Goal: Transaction & Acquisition: Purchase product/service

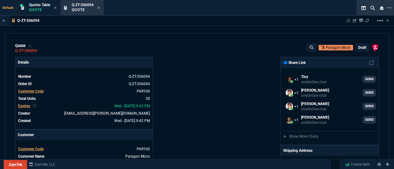
select select "16: [PERSON_NAME]"
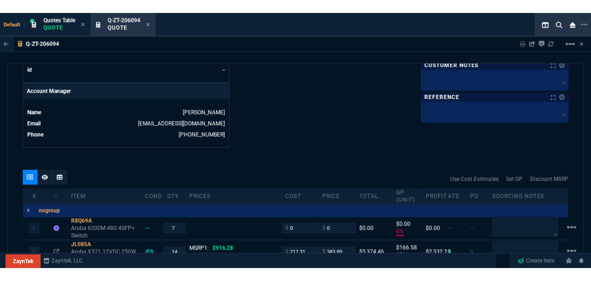
scroll to position [285, 0]
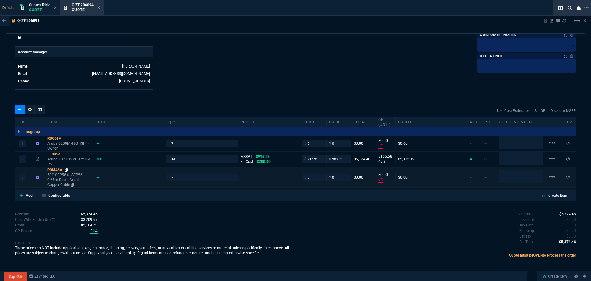
click at [67, 169] on icon at bounding box center [66, 170] width 3 height 4
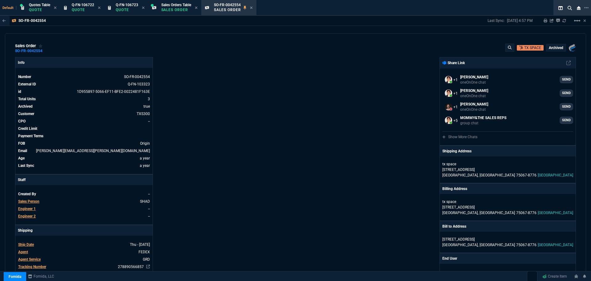
select select "12: [PERSON_NAME]"
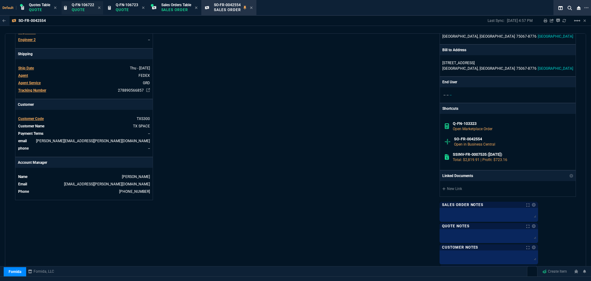
click at [77, 9] on p "Quote" at bounding box center [83, 9] width 22 height 5
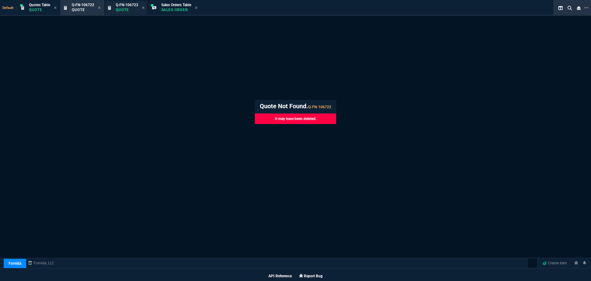
click at [121, 7] on div "Q-FN-106723 Quote" at bounding box center [127, 7] width 22 height 11
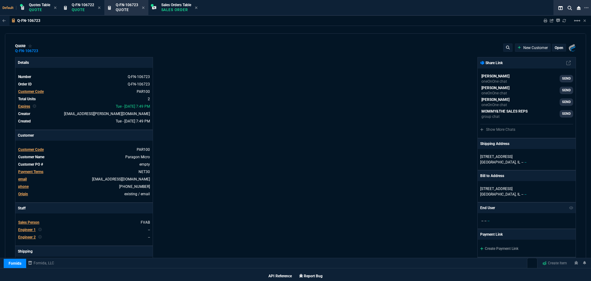
type input "12"
type input "95"
type input "13"
type input "89"
click at [86, 11] on p "Quote" at bounding box center [83, 9] width 22 height 5
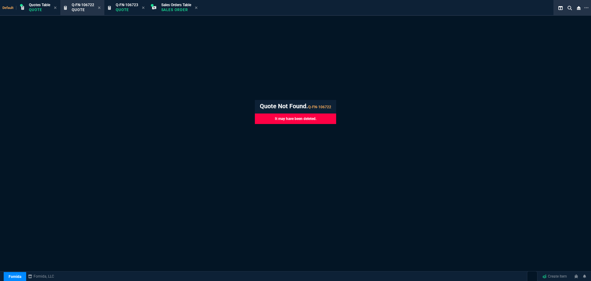
select select "16: [PERSON_NAME]"
click at [100, 8] on icon at bounding box center [99, 7] width 2 height 2
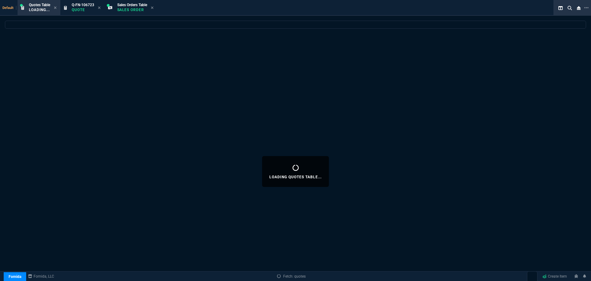
select select
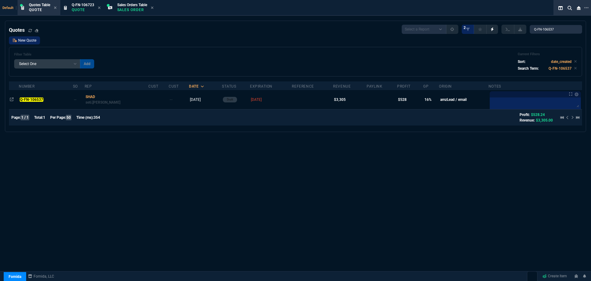
click at [29, 39] on link "New Quote" at bounding box center [24, 40] width 31 height 8
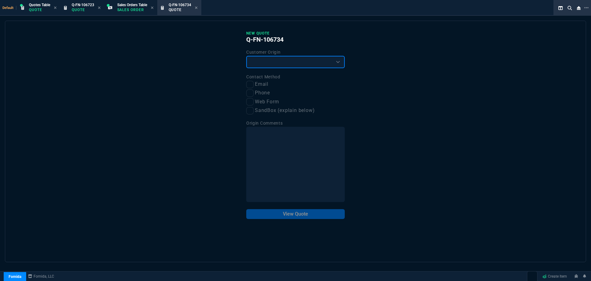
click at [322, 62] on select "Existing Customer Amazon Lead (first order) Website Lead (first order) Called (…" at bounding box center [295, 62] width 99 height 12
select select "existing"
click at [246, 56] on select "Existing Customer Amazon Lead (first order) Website Lead (first order) Called (…" at bounding box center [295, 62] width 99 height 12
drag, startPoint x: 251, startPoint y: 85, endPoint x: 259, endPoint y: 93, distance: 11.6
click at [252, 85] on input "Email" at bounding box center [249, 84] width 7 height 7
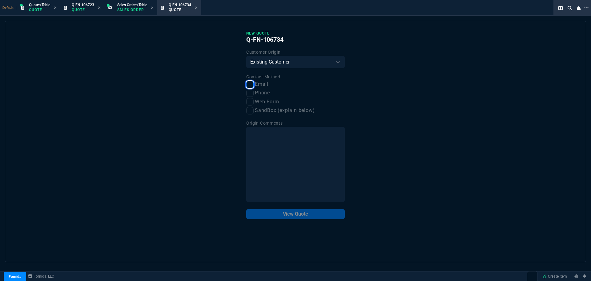
checkbox input "true"
click at [287, 214] on button "View Quote" at bounding box center [295, 214] width 99 height 10
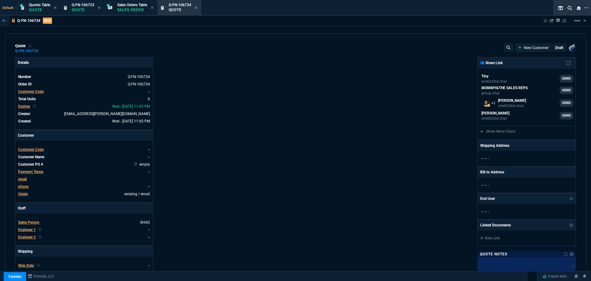
scroll to position [236, 0]
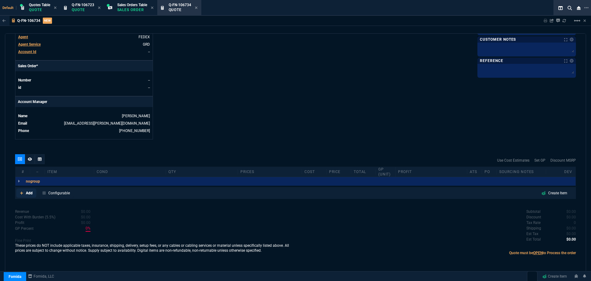
click at [30, 192] on p "Add" at bounding box center [29, 193] width 7 height 6
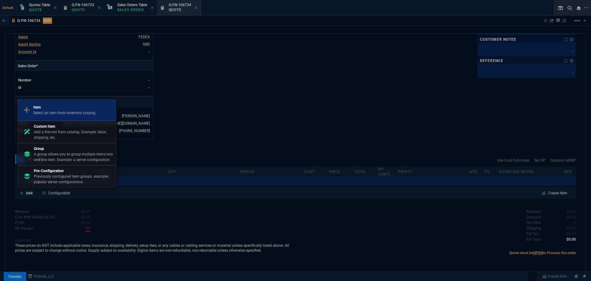
click at [71, 109] on p "Item" at bounding box center [64, 107] width 62 height 6
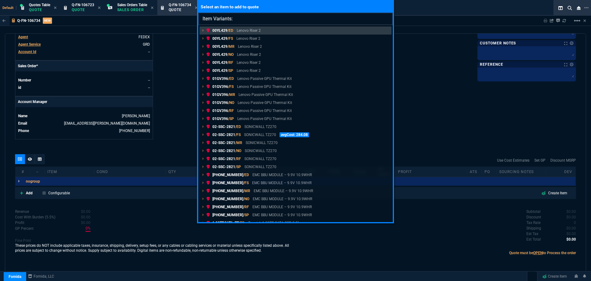
drag, startPoint x: 265, startPoint y: 16, endPoint x: 242, endPoint y: 16, distance: 23.1
click at [242, 16] on input "Item Variants:" at bounding box center [295, 19] width 195 height 12
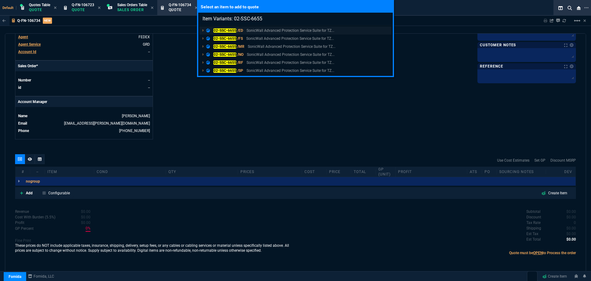
type input "Item Variants: 02-SSC-6655"
click at [221, 30] on mark "02-SSC-6655" at bounding box center [224, 30] width 23 height 4
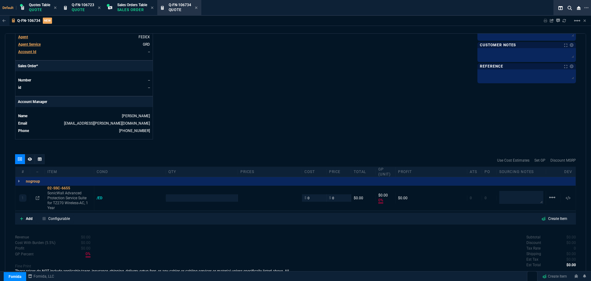
scroll to position [229, 0]
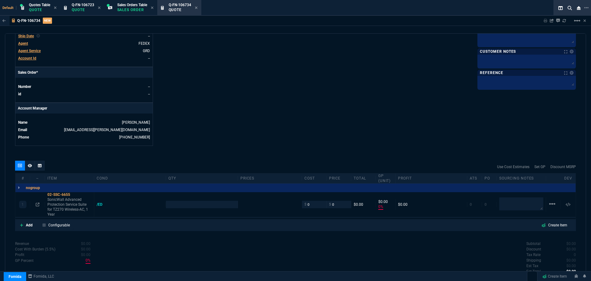
type input "0"
type input "590"
type input "100"
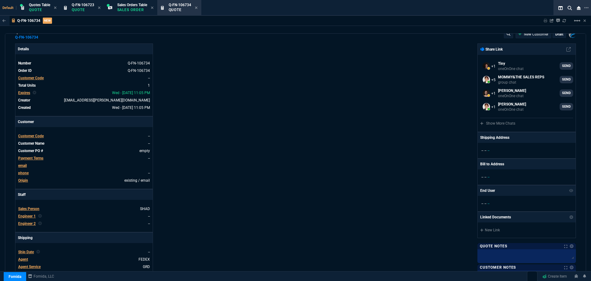
click at [24, 136] on span "Customer Code" at bounding box center [31, 136] width 26 height 4
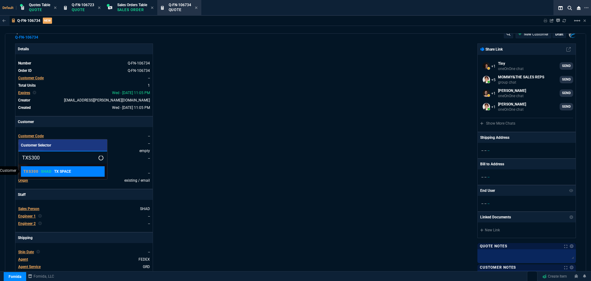
type input "TXS300"
click at [51, 172] on p "SHAD" at bounding box center [46, 171] width 11 height 5
type input "1"
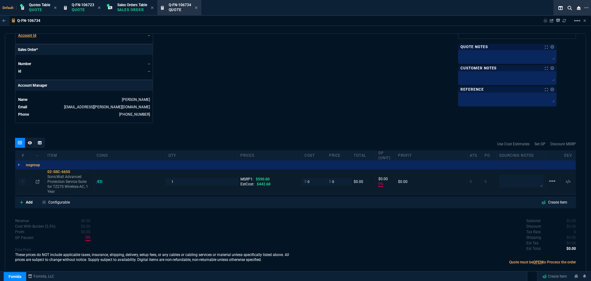
scroll to position [261, 0]
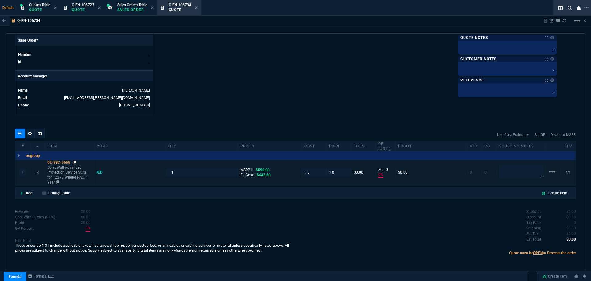
click at [76, 162] on icon at bounding box center [74, 162] width 3 height 4
click at [316, 174] on input "0" at bounding box center [314, 171] width 19 height 7
paste input "398.33"
type input "398.33"
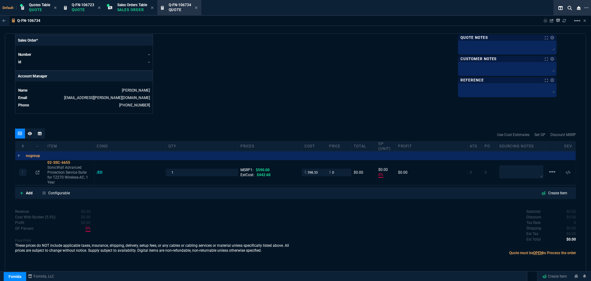
type input "398.33"
type input "-100"
type input "-398"
click at [75, 161] on icon at bounding box center [74, 162] width 3 height 4
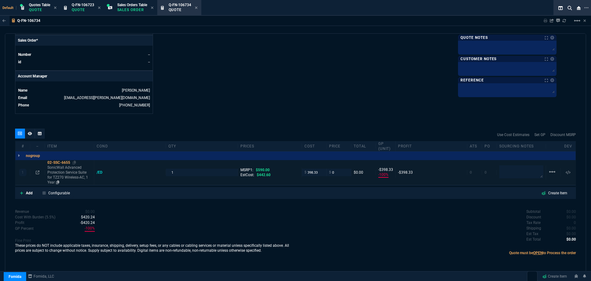
click at [56, 160] on div "02-SSC-6655" at bounding box center [69, 162] width 44 height 5
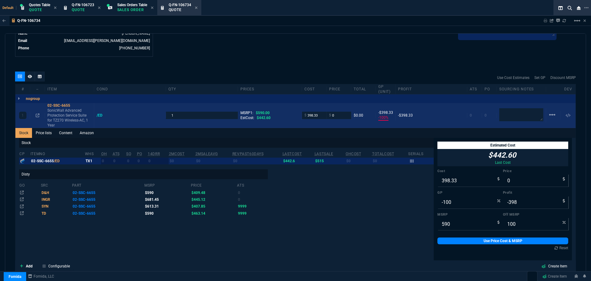
scroll to position [415, 0]
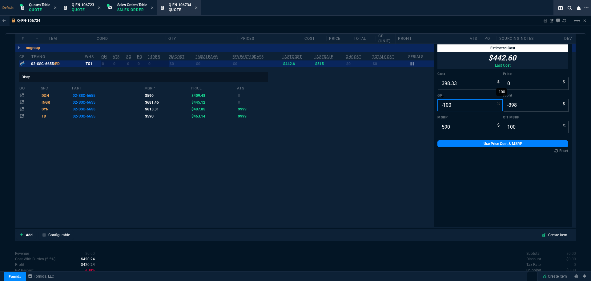
click at [451, 107] on input "-100" at bounding box center [471, 105] width 66 height 12
type input "1"
type input "402"
type input "4"
type input "32"
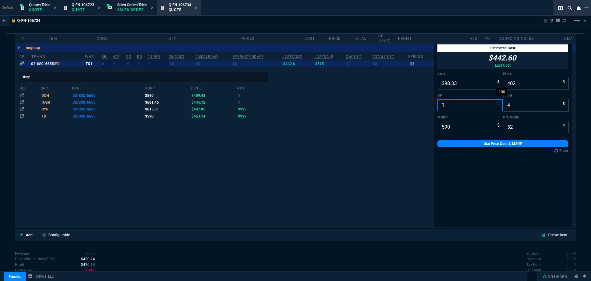
type input "15"
type input "469"
type input "71"
type input "21"
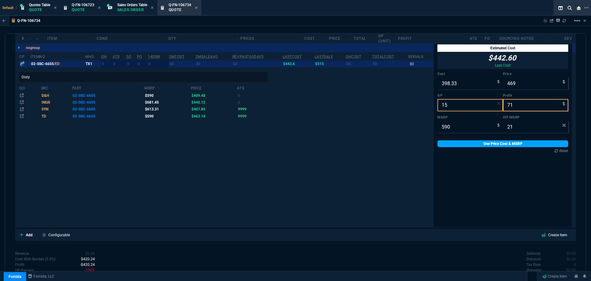
type input "15"
click at [466, 144] on link "Use Price Cost & MSRP" at bounding box center [503, 143] width 131 height 7
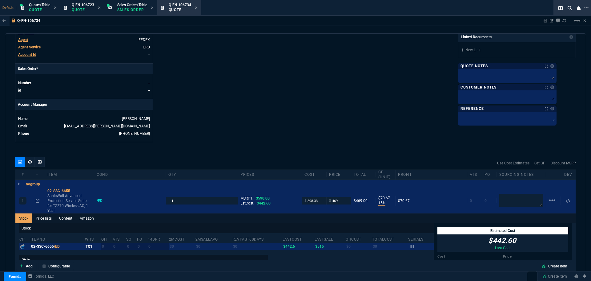
scroll to position [230, 0]
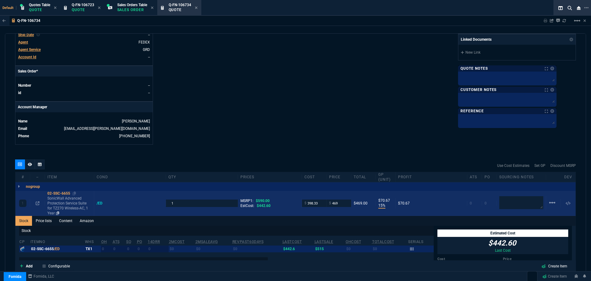
click at [57, 193] on div "02-SSC-6655" at bounding box center [69, 193] width 44 height 5
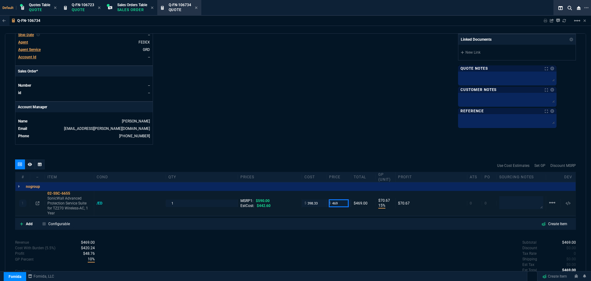
click at [339, 204] on input "469" at bounding box center [338, 202] width 19 height 7
type input "472"
type input "16"
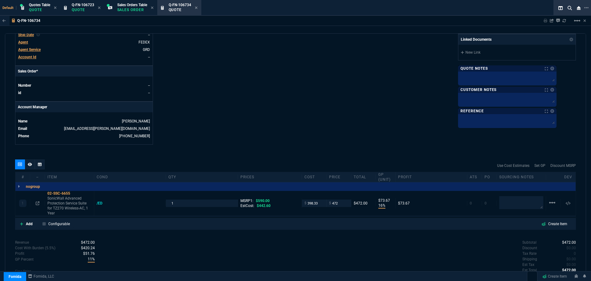
type input "74"
type input "20"
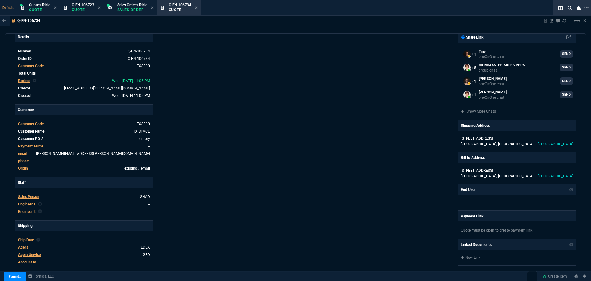
scroll to position [0, 0]
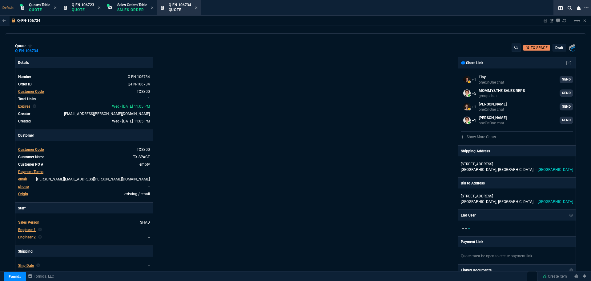
click at [559, 48] on p "draft" at bounding box center [560, 47] width 8 height 5
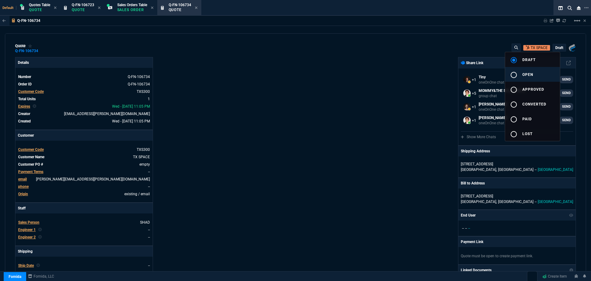
click at [526, 73] on span "open" at bounding box center [528, 74] width 11 height 4
click at [377, 114] on div at bounding box center [295, 140] width 591 height 281
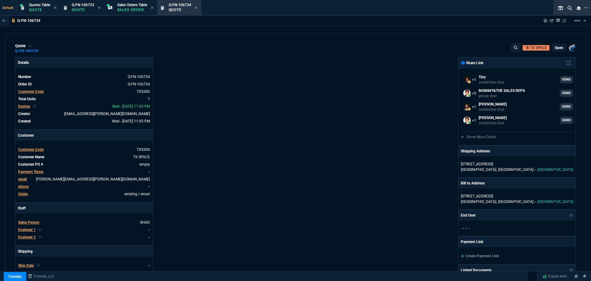
type input "16"
type input "74"
type input "20"
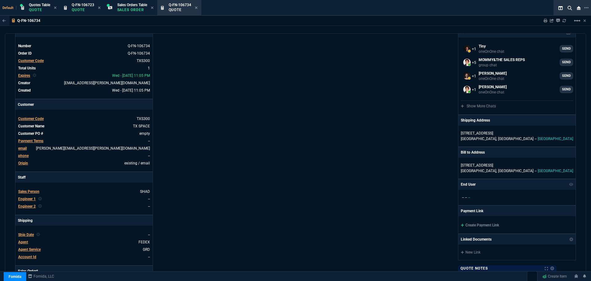
scroll to position [246, 0]
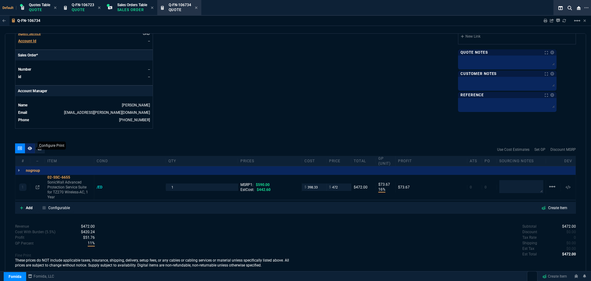
click at [27, 148] on div at bounding box center [30, 148] width 10 height 10
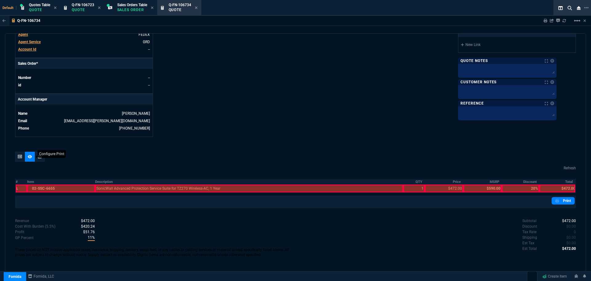
scroll to position [238, 0]
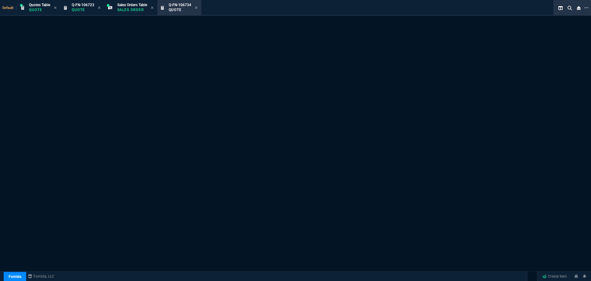
select select "16: [PERSON_NAME]"
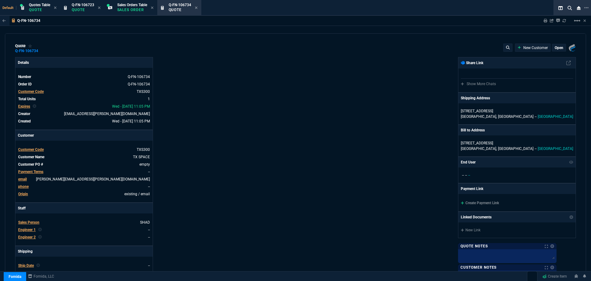
type input "16"
type input "74"
type input "20"
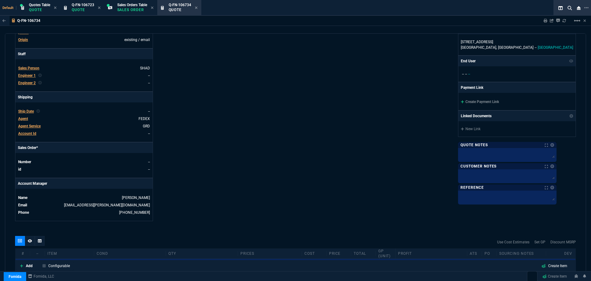
scroll to position [255, 0]
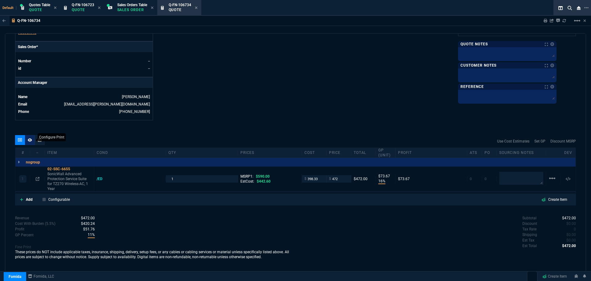
click at [28, 140] on icon at bounding box center [30, 139] width 4 height 3
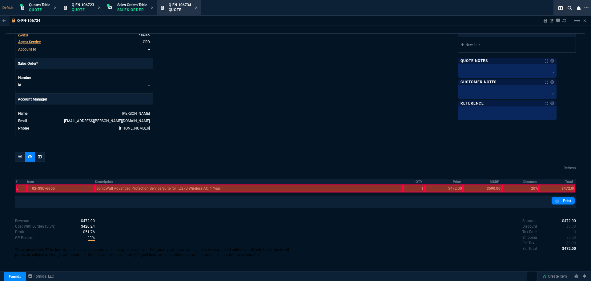
scroll to position [238, 0]
click at [105, 180] on th "Description" at bounding box center [249, 181] width 308 height 5
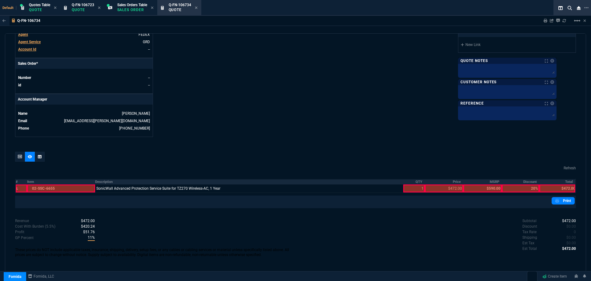
click at [418, 181] on th "QTY" at bounding box center [414, 181] width 22 height 5
click at [454, 181] on th "Price" at bounding box center [444, 181] width 38 height 5
click at [571, 180] on th "Total" at bounding box center [558, 181] width 36 height 5
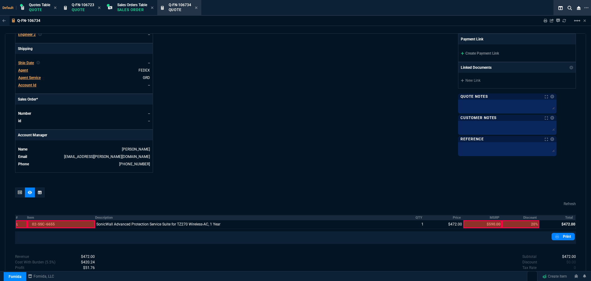
scroll to position [115, 0]
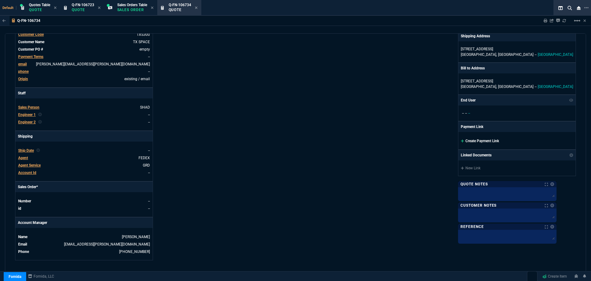
click at [492, 141] on link "Create Payment Link" at bounding box center [480, 141] width 38 height 4
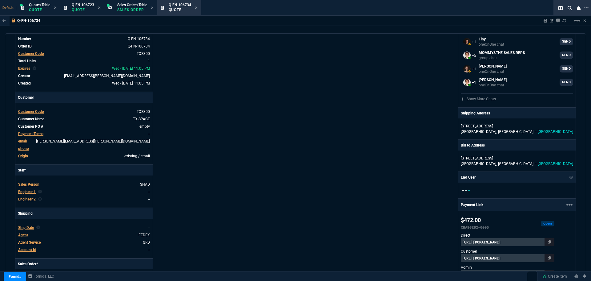
scroll to position [0, 0]
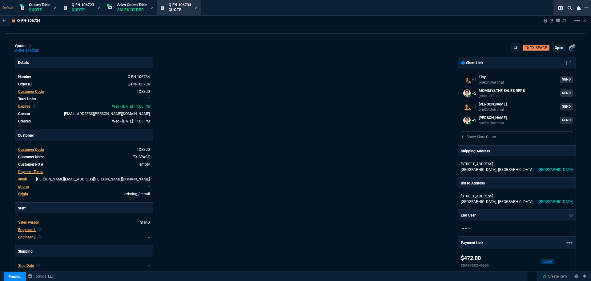
click at [556, 48] on p "open" at bounding box center [559, 47] width 9 height 5
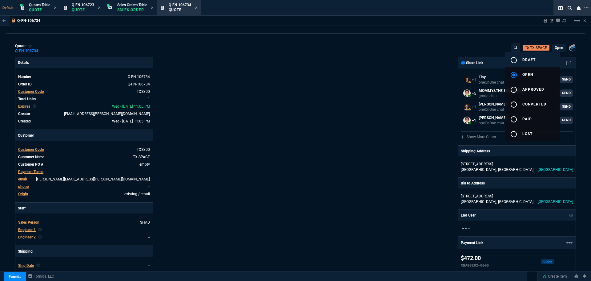
click at [531, 55] on button "radio_button_unchecked draft" at bounding box center [532, 59] width 55 height 15
type input "16"
type input "74"
type input "20"
click at [403, 176] on div at bounding box center [295, 140] width 591 height 281
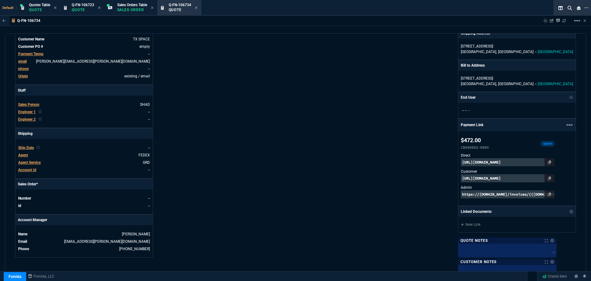
scroll to position [277, 0]
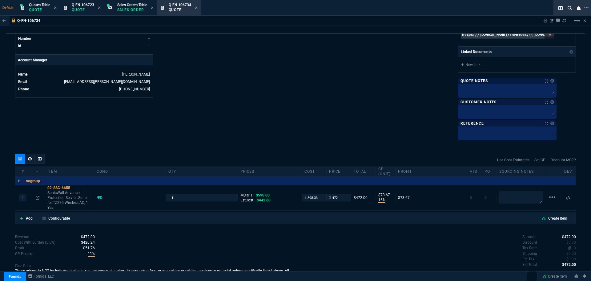
click at [574, 247] on span "0" at bounding box center [575, 247] width 2 height 4
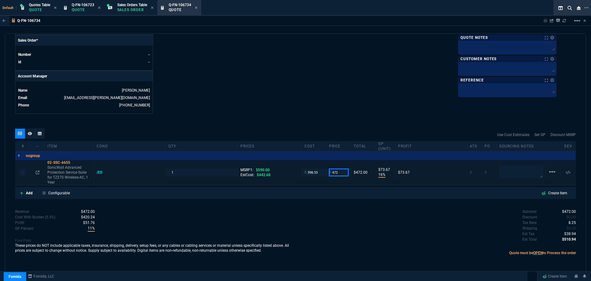
click at [339, 173] on input "472" at bounding box center [338, 171] width 19 height 7
type input "469"
type input "15"
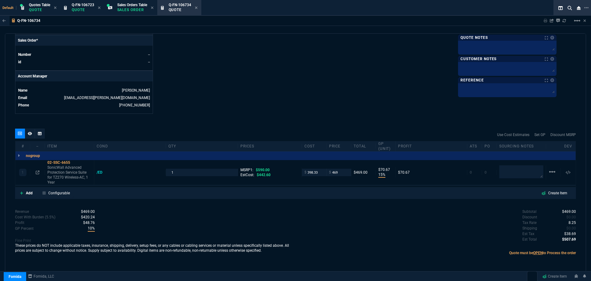
type input "71"
type input "21"
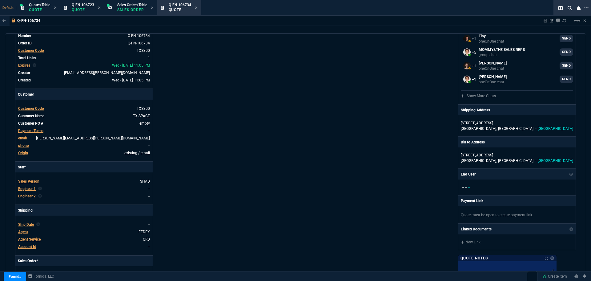
scroll to position [0, 0]
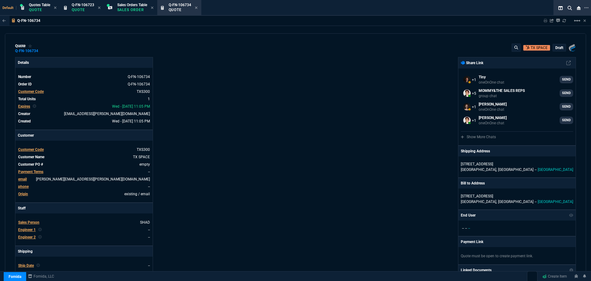
click at [557, 47] on p "draft" at bounding box center [560, 47] width 8 height 5
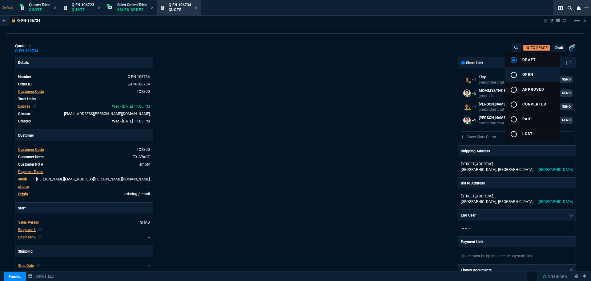
click at [526, 74] on span "open" at bounding box center [528, 74] width 11 height 4
type input "15"
type input "71"
click at [398, 108] on div at bounding box center [295, 140] width 591 height 281
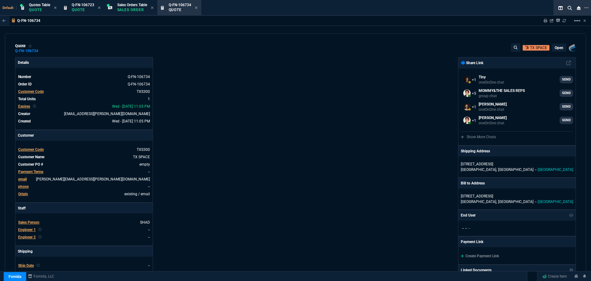
type input "21"
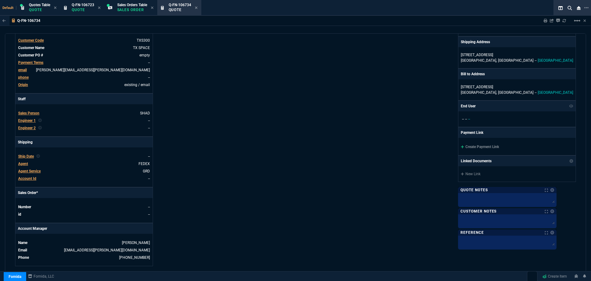
scroll to position [246, 0]
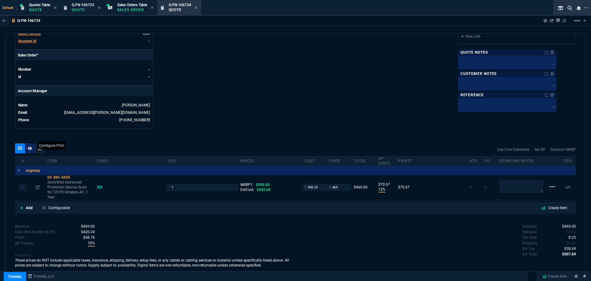
click at [33, 147] on div at bounding box center [30, 148] width 10 height 10
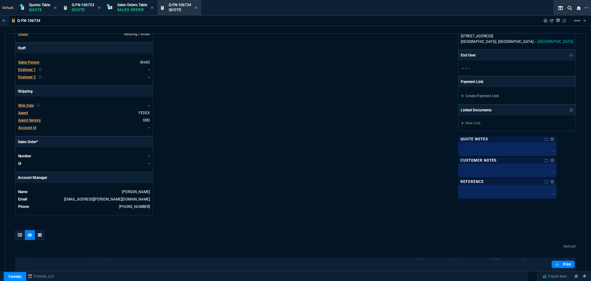
scroll to position [146, 0]
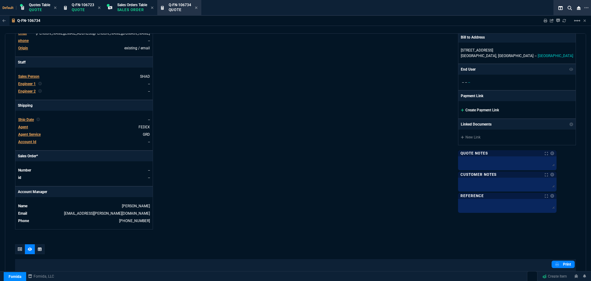
click at [497, 108] on link "Create Payment Link" at bounding box center [480, 110] width 38 height 4
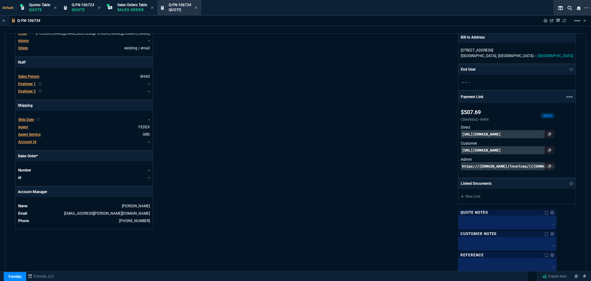
scroll to position [302, 0]
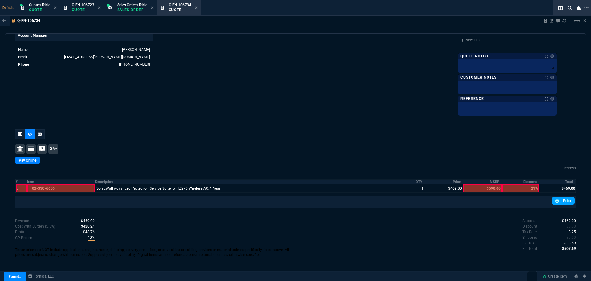
click at [556, 201] on icon at bounding box center [558, 201] width 4 height 4
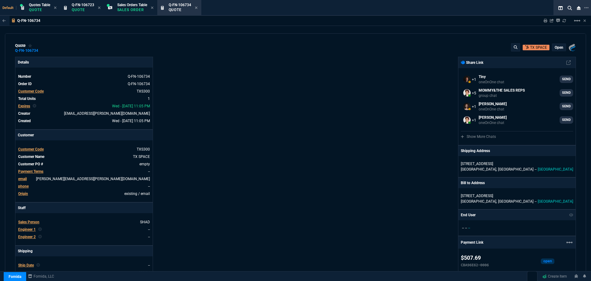
scroll to position [0, 0]
click at [42, 50] on icon at bounding box center [42, 51] width 3 height 4
click at [291, 189] on div "Details Number Q-FN-106734 Order ID Q-FN-106734 Customer Code TXS300 Total Unit…" at bounding box center [155, 236] width 281 height 359
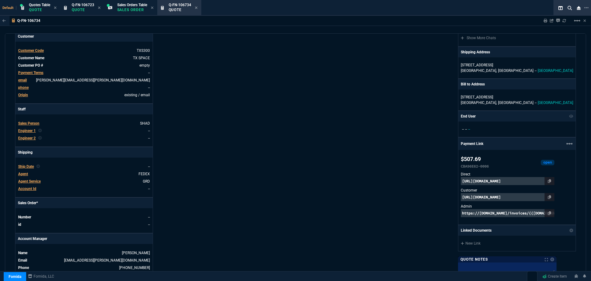
scroll to position [302, 0]
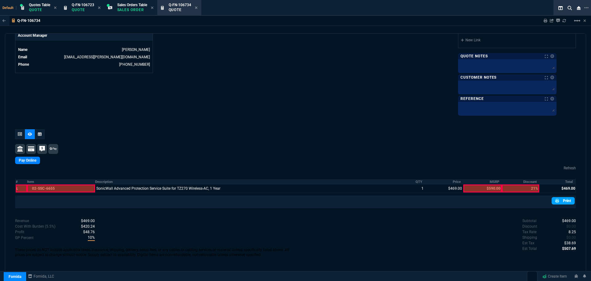
click at [556, 201] on nx-icon at bounding box center [558, 201] width 5 height 6
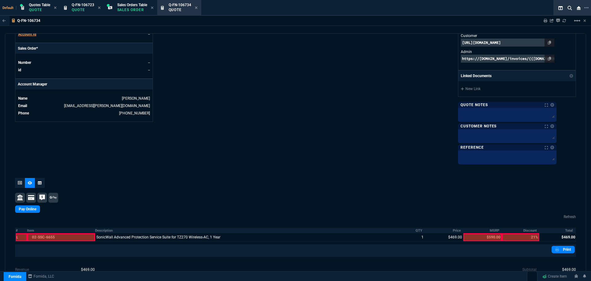
scroll to position [209, 0]
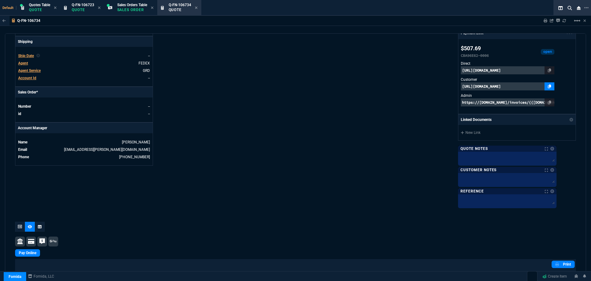
click at [552, 86] on icon at bounding box center [549, 86] width 3 height 4
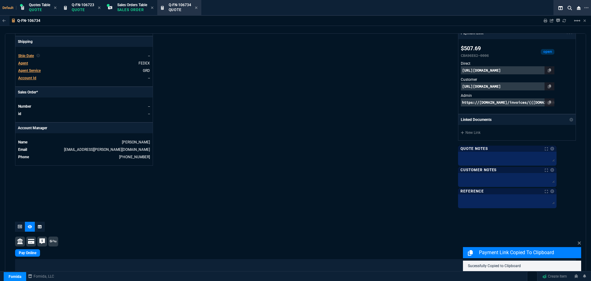
click at [549, 87] on p "https://pay.fornida.com/public/quotes/Q-FN-106734/checkout" at bounding box center [508, 86] width 94 height 8
